Goal: Transaction & Acquisition: Purchase product/service

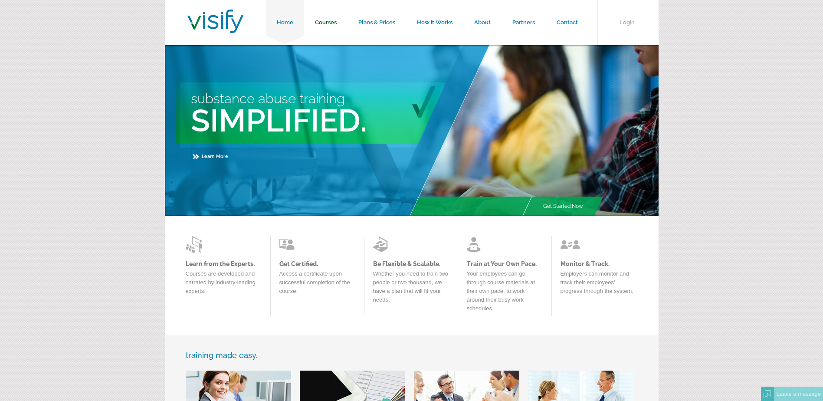
click at [332, 24] on link "Courses" at bounding box center [325, 22] width 43 height 45
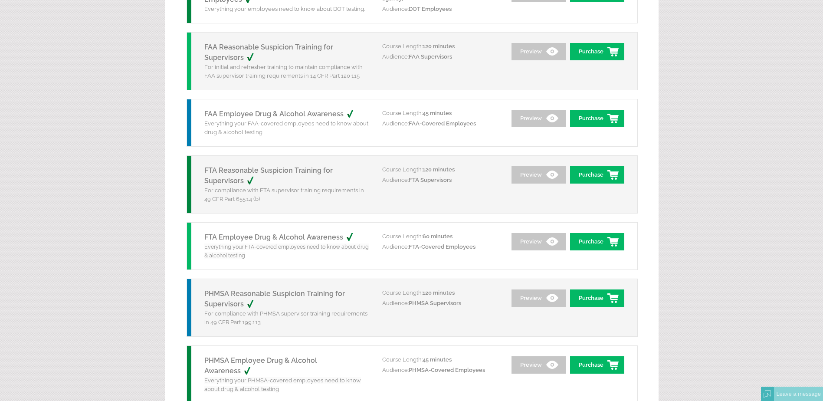
scroll to position [304, 0]
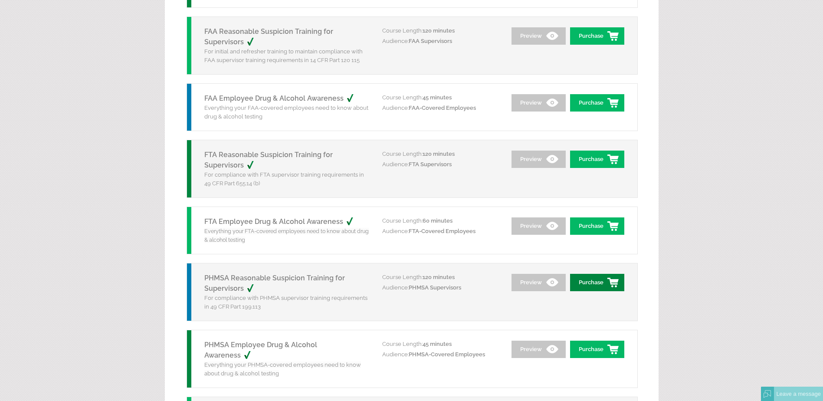
click at [597, 282] on link "Purchase" at bounding box center [597, 282] width 54 height 17
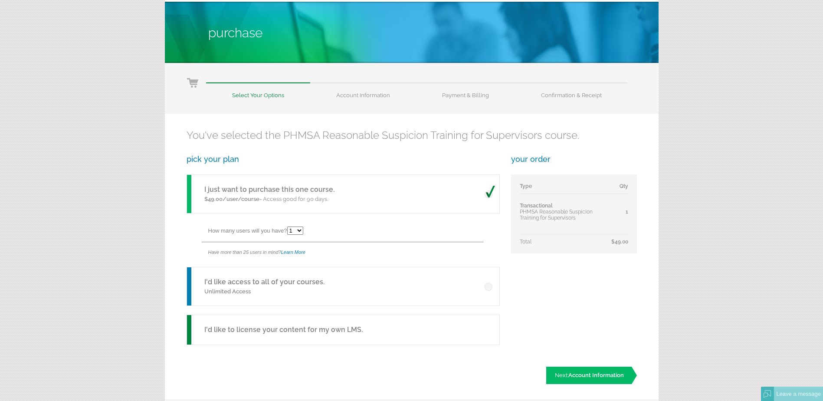
scroll to position [87, 0]
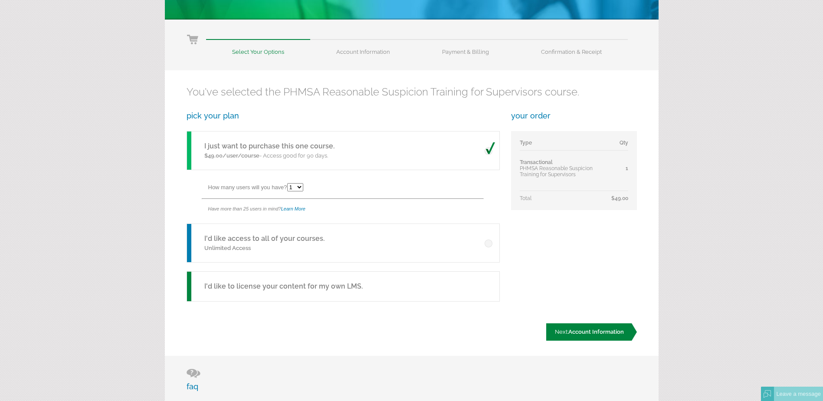
click at [587, 335] on span "Account Information" at bounding box center [597, 332] width 56 height 7
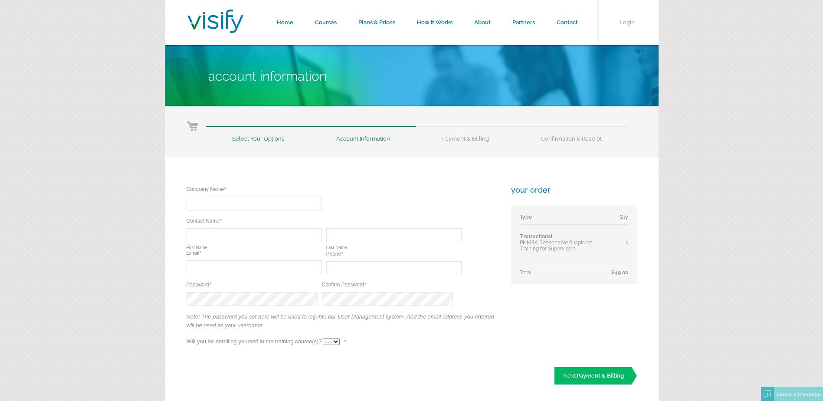
click at [240, 207] on input "text" at bounding box center [254, 204] width 135 height 14
type input "Holyoke Gas & Electric"
type input "Brian"
type input "Roy"
type input "broy@hged.com"
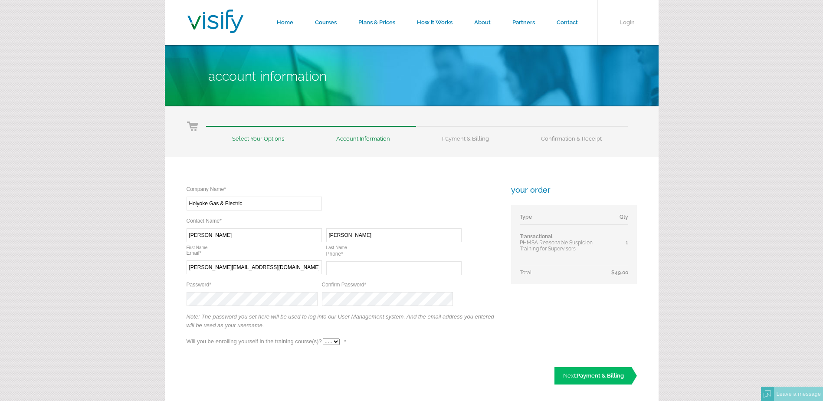
type input "(413) 536-9346"
click at [333, 338] on div "Company Name* Required Holyoke Gas & Electric Contact Name* Required Required B…" at bounding box center [343, 270] width 313 height 170
click at [334, 340] on select "- - - Yes No" at bounding box center [331, 342] width 17 height 7
click at [218, 303] on div "Company Name* Required Holyoke Gas & Electric Contact Name* Required Required B…" at bounding box center [343, 270] width 313 height 170
click at [338, 340] on select "- - - Yes No" at bounding box center [331, 342] width 17 height 7
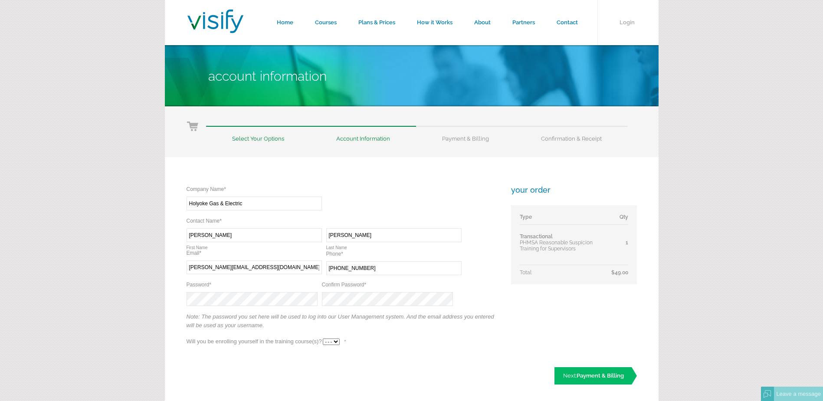
select select "No"
click at [323, 339] on select "- - - Yes No" at bounding box center [331, 342] width 17 height 7
click at [579, 372] on link "Next: Payment & Billing" at bounding box center [596, 375] width 82 height 17
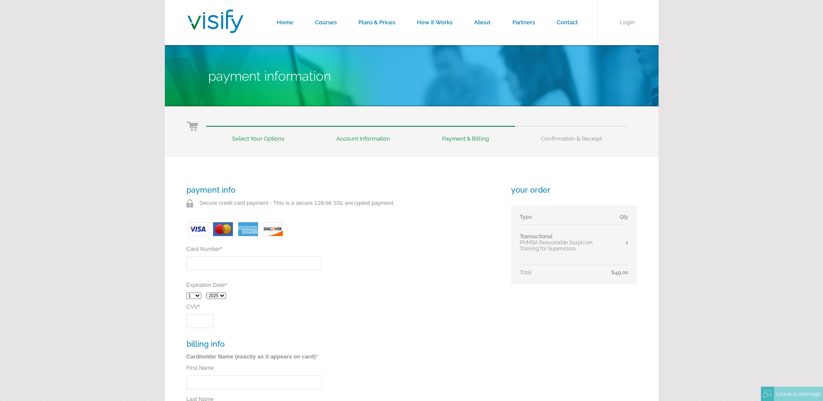
click at [194, 264] on input "Card Number *" at bounding box center [254, 264] width 135 height 14
type input "414709805328"
click at [195, 297] on select "1 2 3 4 5 6 7 8 9 10 11 12" at bounding box center [194, 296] width 15 height 7
select select "8"
click at [187, 293] on select "1 2 3 4 5 6 7 8 9 10 11 12" at bounding box center [194, 296] width 15 height 7
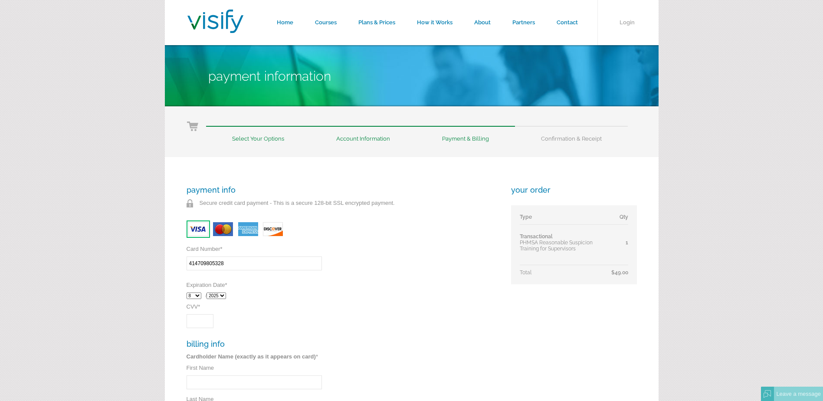
click at [220, 300] on div "1 2 3 4 5 6 7 8 9 10 11 12 / 2025 2026 2027 2028 2029 2030 2031 2032" at bounding box center [343, 295] width 313 height 15
click at [222, 297] on select "2025 2026 2027 2028 2029 2030 2031 2032" at bounding box center [217, 296] width 20 height 7
select select "2027"
click at [209, 293] on select "2025 2026 2027 2028 2029 2030 2031 2032" at bounding box center [217, 296] width 20 height 7
click at [202, 321] on input "CVV *" at bounding box center [200, 321] width 27 height 14
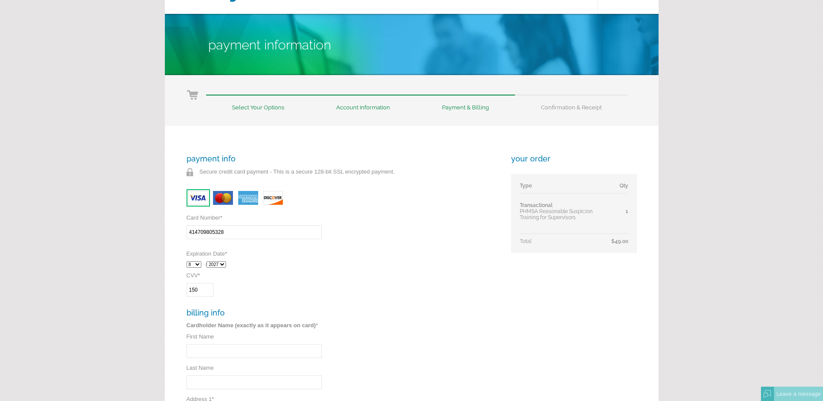
scroll to position [130, 0]
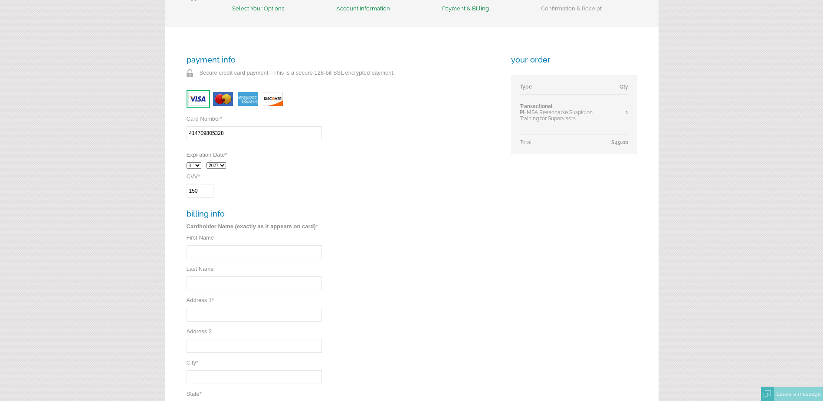
type input "150"
click at [207, 250] on input "First Name" at bounding box center [254, 252] width 135 height 14
type input "Brian"
type input "Roy"
type input "Holyoke"
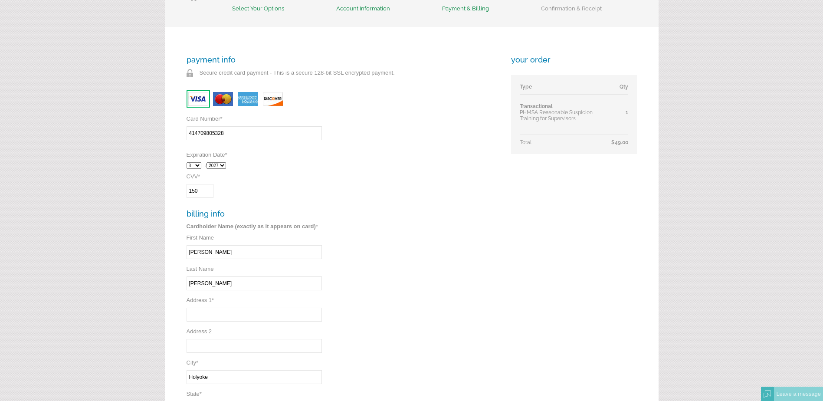
select select "MA"
click at [192, 320] on input "Address 1 *" at bounding box center [254, 315] width 135 height 14
type input "10 Maginnis Ave"
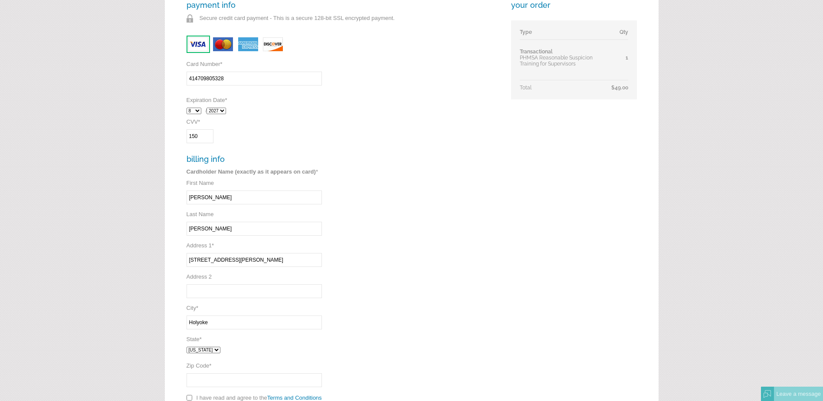
scroll to position [304, 0]
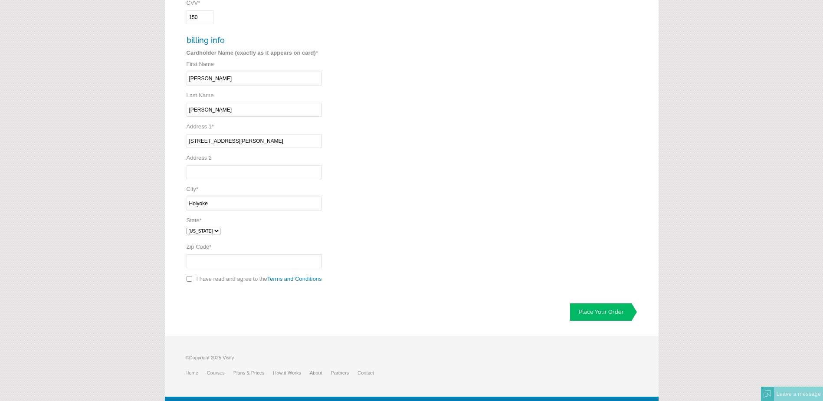
click at [213, 259] on input "Zip Code *" at bounding box center [254, 261] width 135 height 14
type input "01"
click at [379, 210] on div "payment info Secure credit card payment - This is a secure 128-bit SSL encrypte…" at bounding box center [343, 85] width 313 height 406
click at [187, 279] on input "checkbox" at bounding box center [190, 279] width 6 height 6
checkbox input "true"
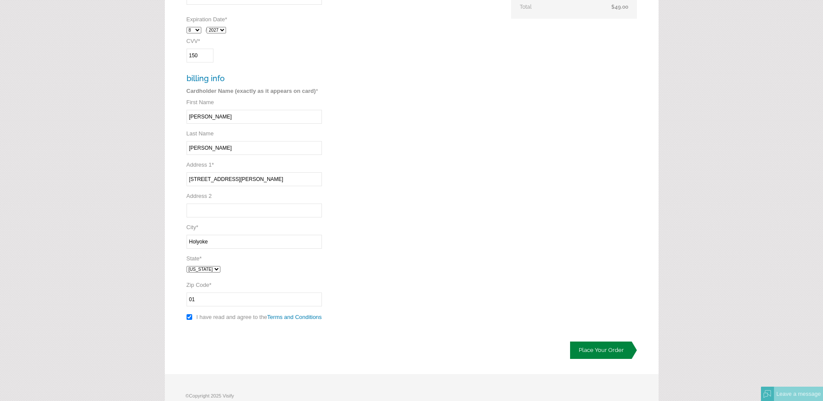
scroll to position [318, 0]
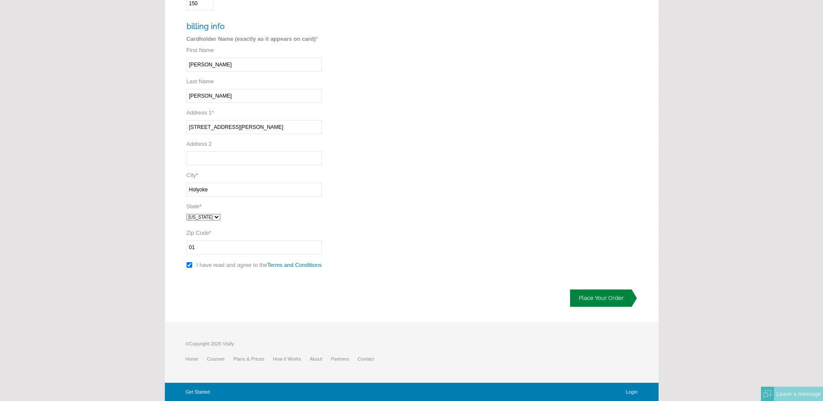
click at [597, 293] on link "Place Your Order" at bounding box center [603, 297] width 67 height 17
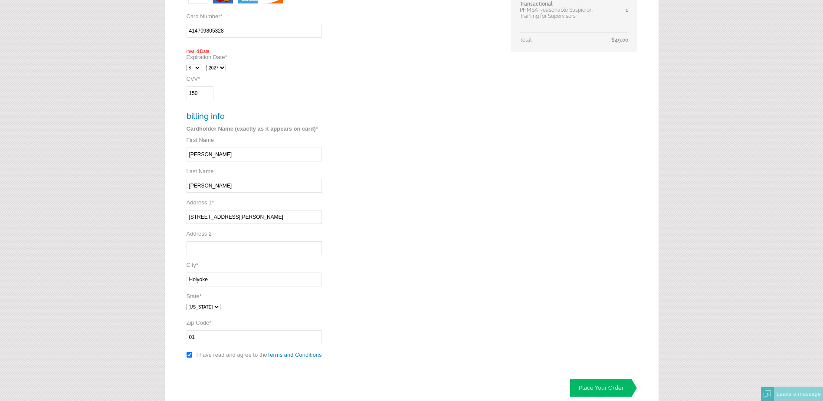
scroll to position [174, 0]
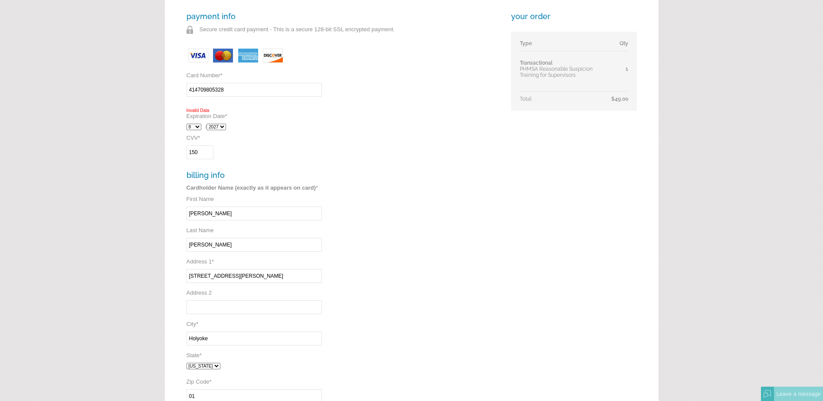
drag, startPoint x: 238, startPoint y: 92, endPoint x: 128, endPoint y: 92, distance: 110.2
click at [128, 92] on form "Home Courses Plans & Prices How it Works About Partners Contact Login Payment I…" at bounding box center [411, 188] width 823 height 724
type input "4147098053288437"
click at [196, 123] on div "1 2 3 4 5 6 7 8 9 10 11 12 / 2025 2026 2027 2028 2029 2030 2031 2032" at bounding box center [343, 126] width 313 height 15
click at [196, 125] on select "1 2 3 4 5 6 7 8 9 10 11 12" at bounding box center [194, 127] width 15 height 7
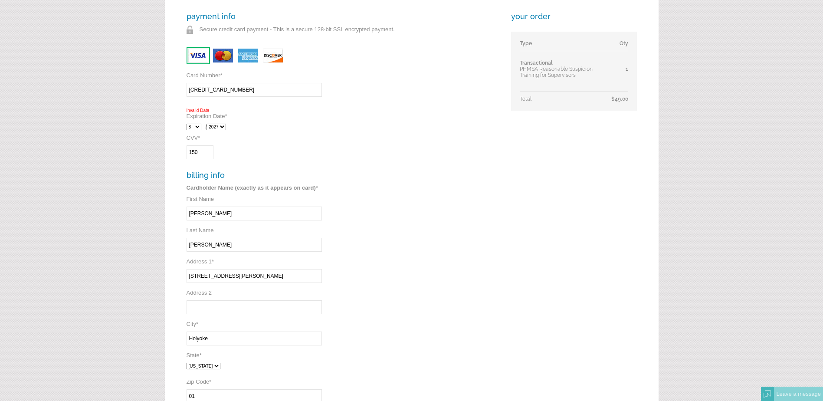
click at [187, 124] on select "1 2 3 4 5 6 7 8 9 10 11 12" at bounding box center [194, 127] width 15 height 7
click at [221, 122] on div "1 2 3 4 5 6 7 8 9 10 11 12 / 2025 2026 2027 2028 2029 2030 2031 2032" at bounding box center [343, 126] width 313 height 15
click at [221, 126] on select "2025 2026 2027 2028 2029 2030 2031 2032" at bounding box center [217, 127] width 20 height 7
click at [209, 124] on select "2025 2026 2027 2028 2029 2030 2031 2032" at bounding box center [217, 127] width 20 height 7
click at [203, 154] on input "150" at bounding box center [200, 152] width 27 height 14
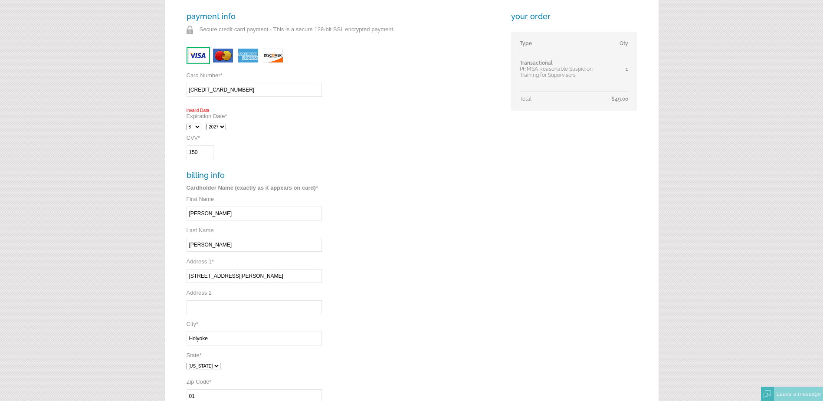
click at [375, 155] on div "payment info Secure credit card payment - This is a secure 128-bit SSL encrypte…" at bounding box center [343, 217] width 313 height 411
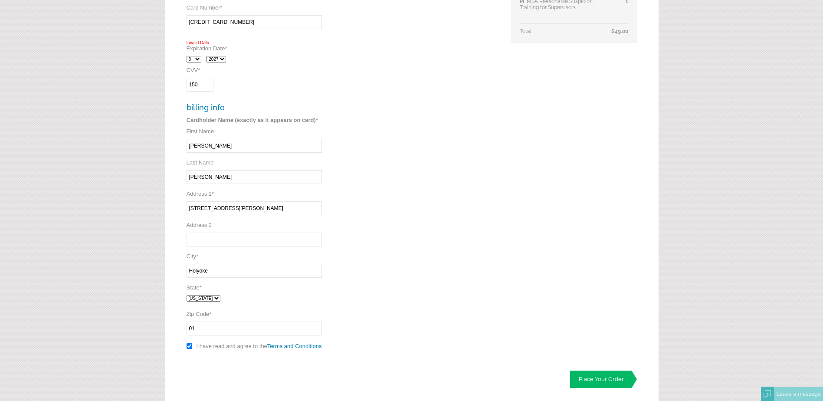
scroll to position [322, 0]
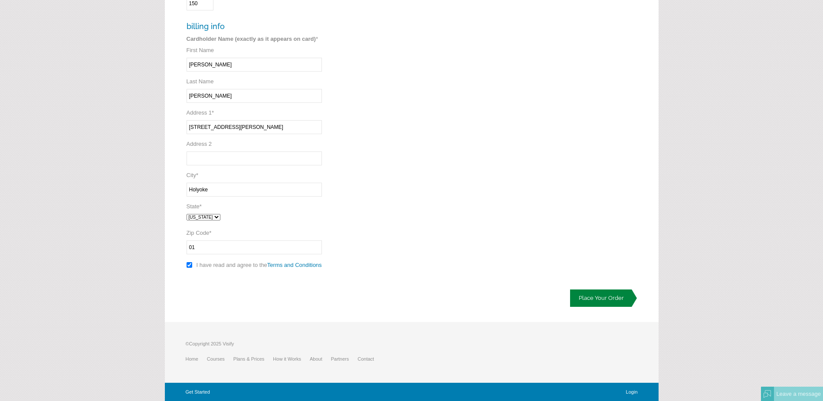
click at [595, 296] on link "Place Your Order" at bounding box center [603, 297] width 67 height 17
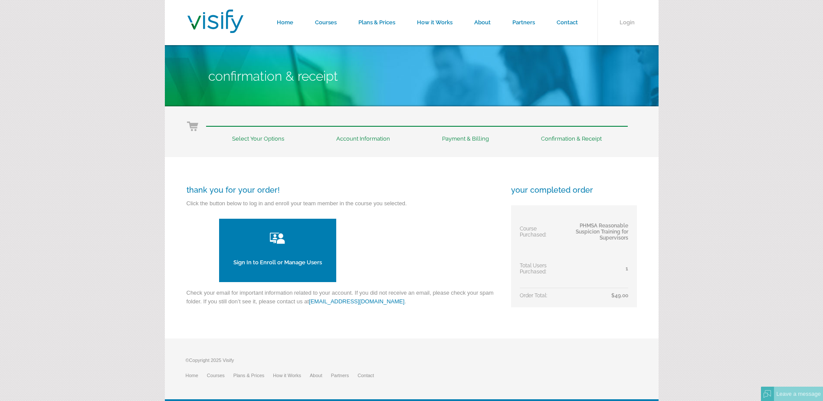
click at [274, 259] on link "Sign In to Enroll or Manage Users" at bounding box center [277, 250] width 117 height 63
